Goal: Find contact information: Find contact information

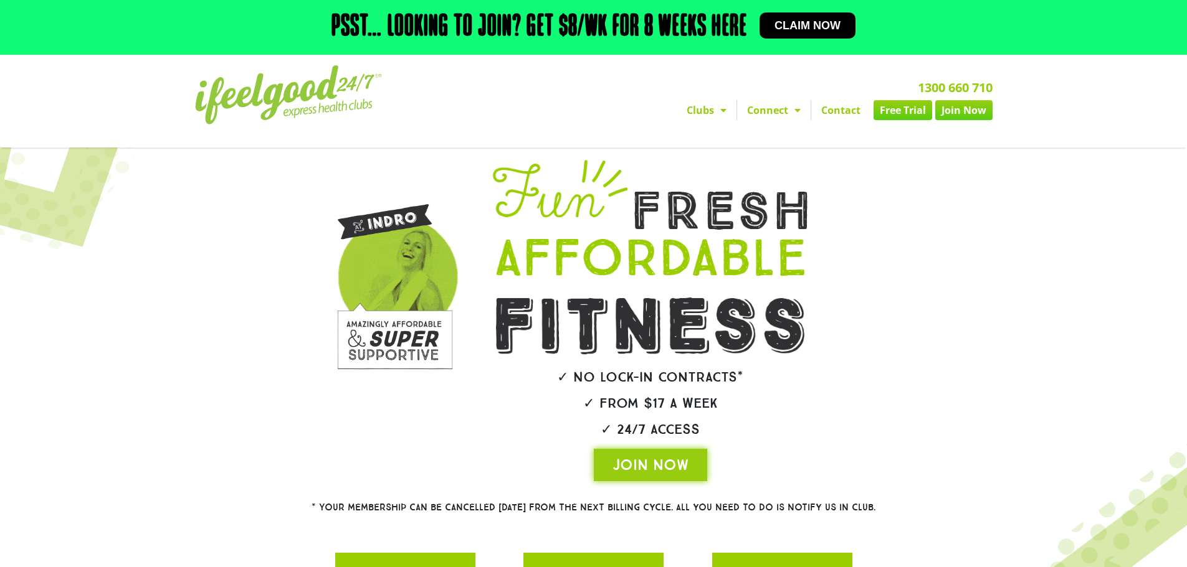
click at [847, 115] on link "Contact" at bounding box center [840, 110] width 59 height 20
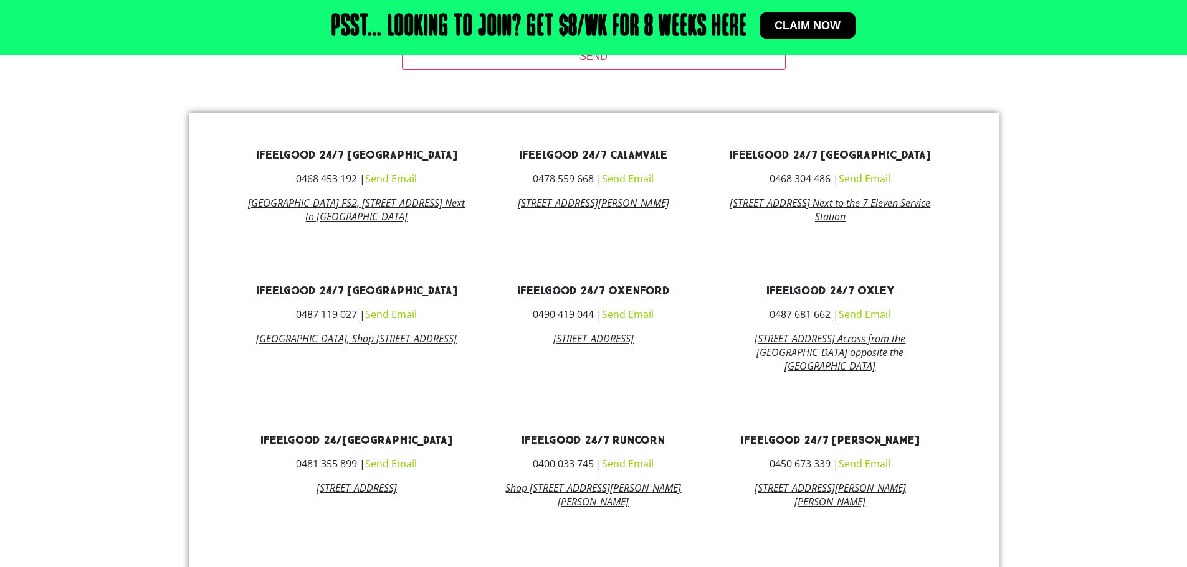
scroll to position [523, 0]
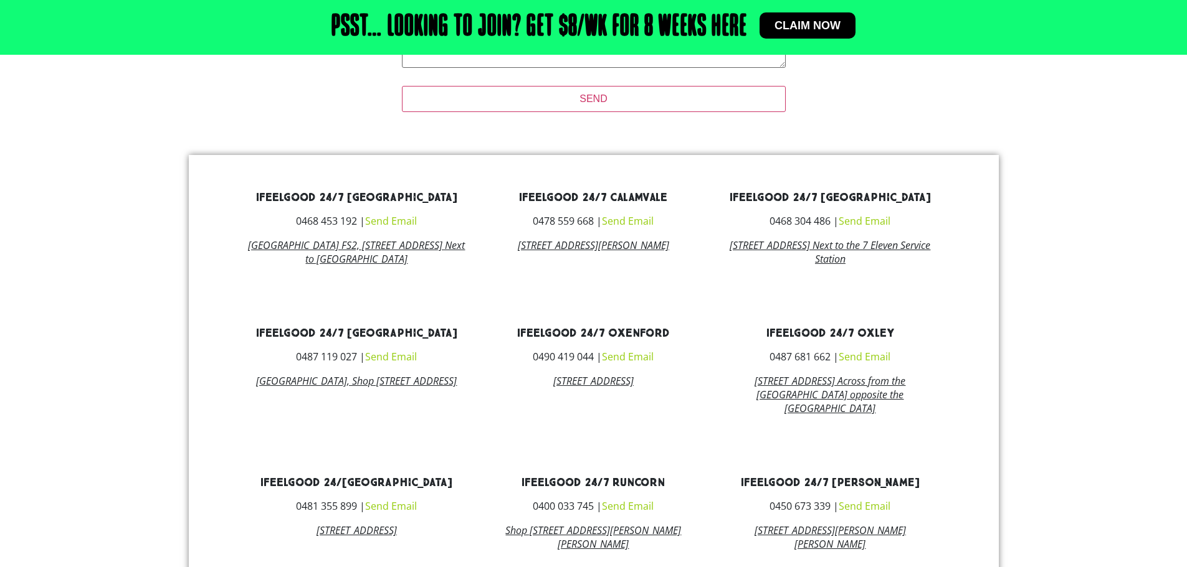
drag, startPoint x: 271, startPoint y: 243, endPoint x: 438, endPoint y: 261, distance: 167.9
click at [438, 261] on h3 "Alexandra Hills Shopping Centre Shop FS2, 71 Cambridge Drive Alexandra Hills QL…" at bounding box center [357, 252] width 218 height 27
copy link "Alexandra Hills Shopping Centre Shop FS2, 71 Cambridge Drive Alexandra Hills QL…"
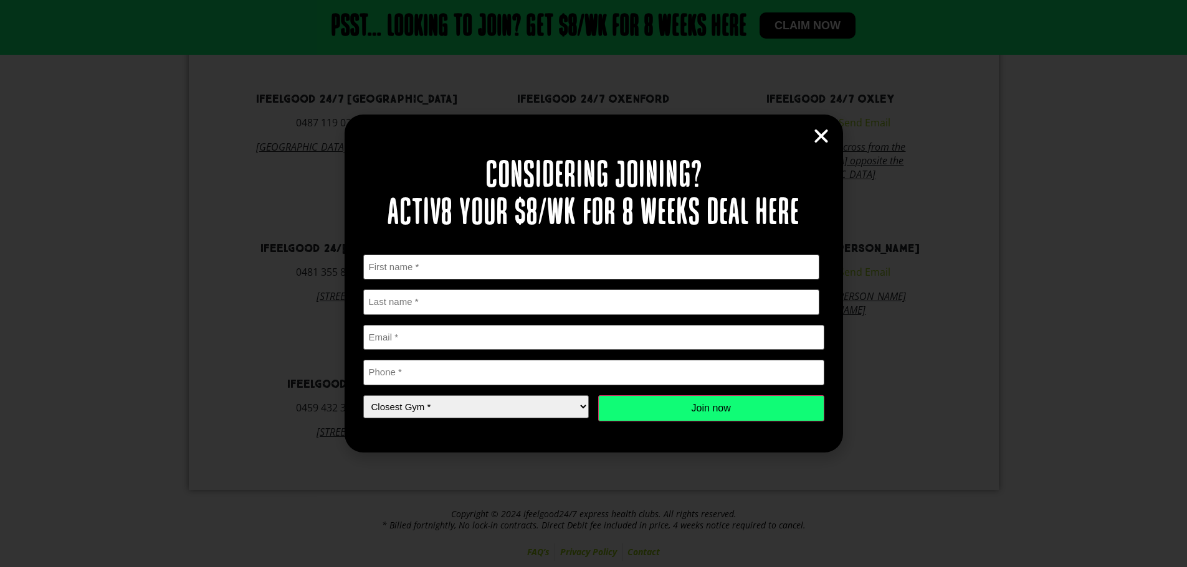
scroll to position [772, 0]
click at [828, 141] on icon "Close" at bounding box center [821, 136] width 19 height 19
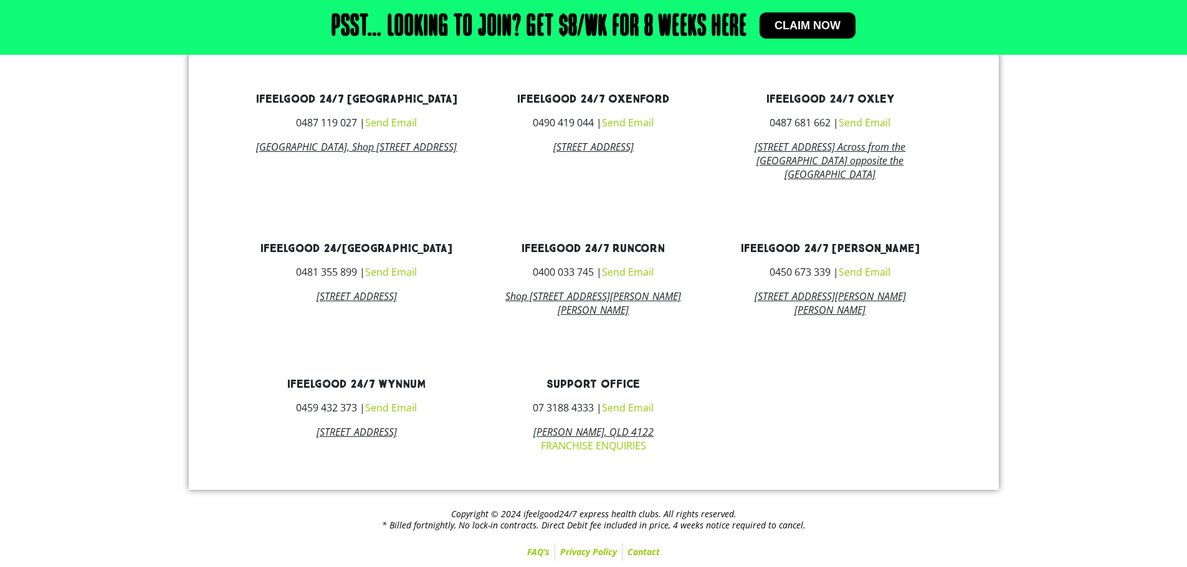
scroll to position [763, 0]
drag, startPoint x: 250, startPoint y: 307, endPoint x: 466, endPoint y: 310, distance: 216.2
click at [466, 310] on div "ifeelgood 24/7 Park Ridge 0481 355 899 | Send Email 22/3732 Mount Lindesay Hwy,…" at bounding box center [357, 280] width 237 height 92
copy link "22/3732 Mount Lindesay Hwy, Park Ridge, 4125"
drag, startPoint x: 295, startPoint y: 285, endPoint x: 357, endPoint y: 285, distance: 62.3
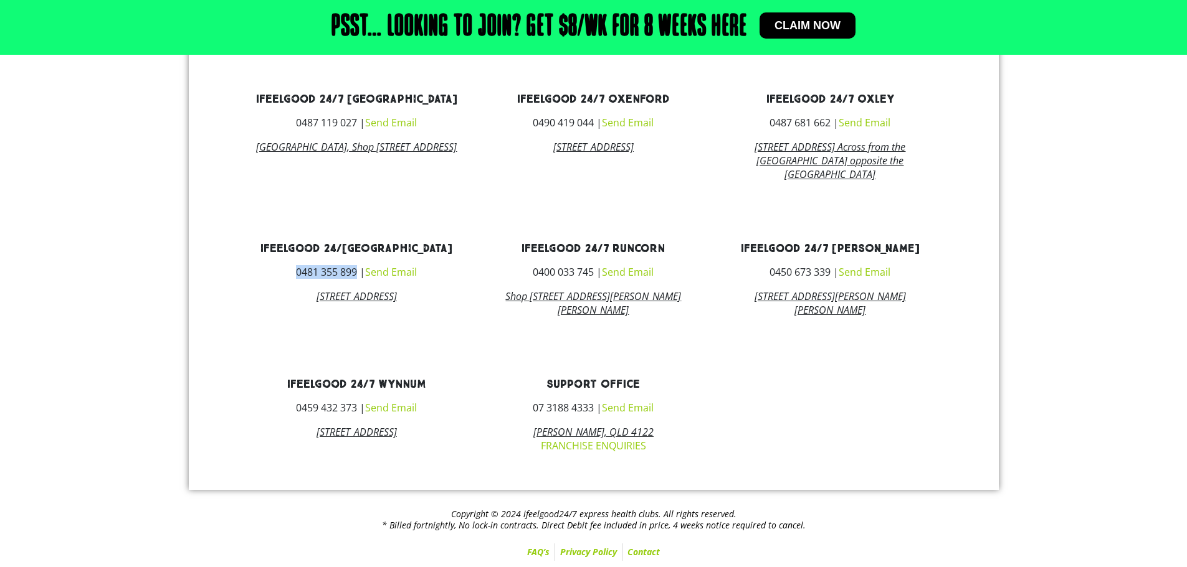
click at [357, 277] on h3 "0481 355 899 | Send Email" at bounding box center [357, 272] width 218 height 10
copy h3 "0481 355 899"
